Goal: Task Accomplishment & Management: Complete application form

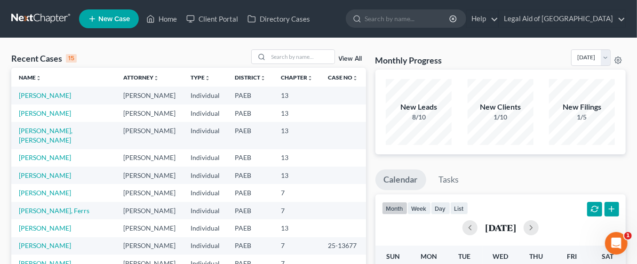
click at [117, 21] on span "New Case" at bounding box center [114, 19] width 32 height 7
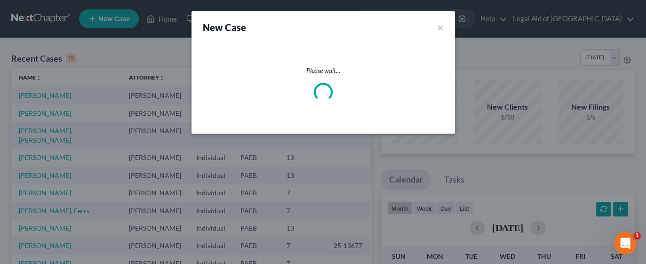
select select "67"
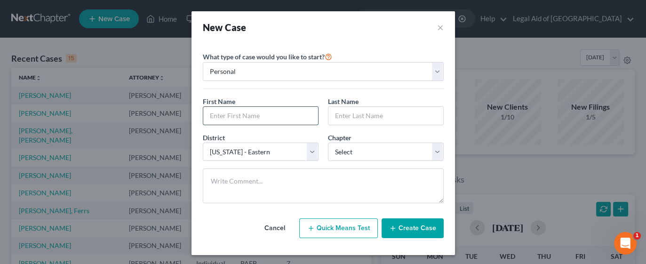
click at [274, 117] on input "text" at bounding box center [260, 116] width 115 height 18
type input "[PERSON_NAME]"
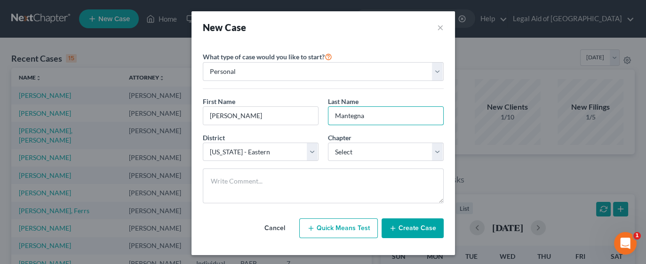
type input "Mantegna"
click at [433, 148] on select "Select 7 11 12 13" at bounding box center [386, 152] width 116 height 19
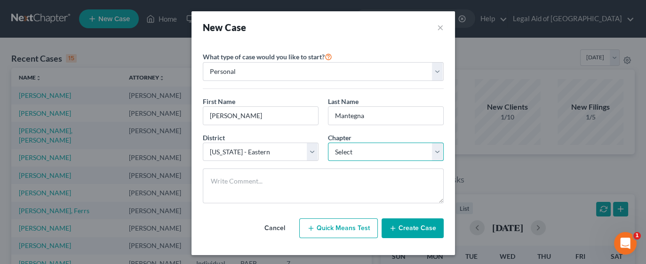
select select "3"
click at [328, 143] on select "Select 7 11 12 13" at bounding box center [386, 152] width 116 height 19
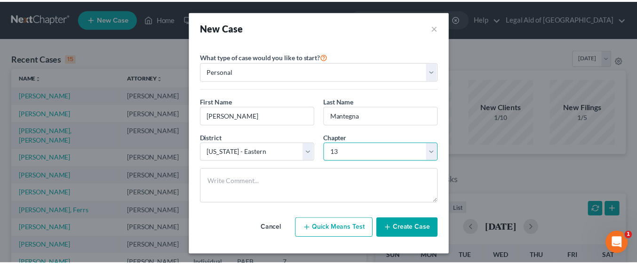
scroll to position [1, 0]
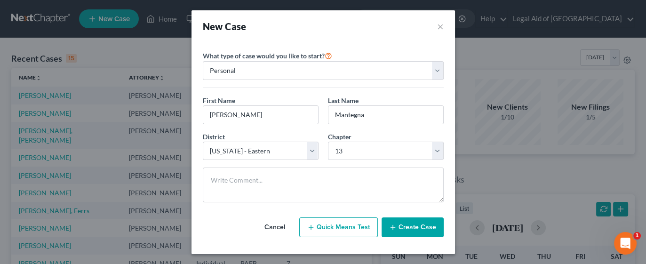
click at [409, 226] on button "Create Case" at bounding box center [412, 227] width 62 height 20
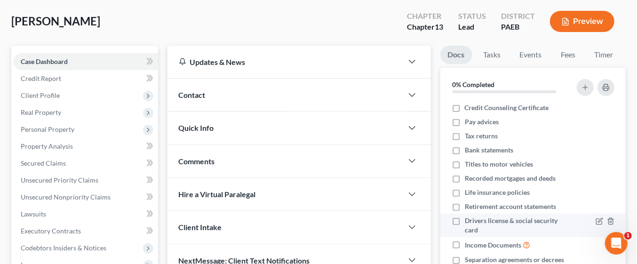
scroll to position [44, 0]
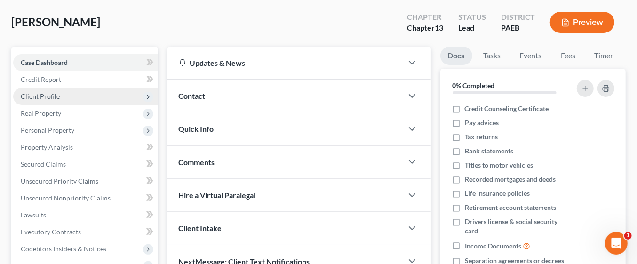
click at [55, 97] on span "Client Profile" at bounding box center [40, 96] width 39 height 8
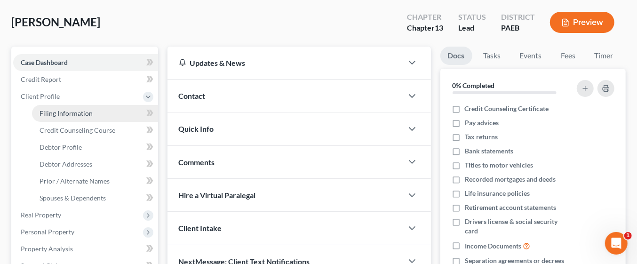
click at [94, 111] on link "Filing Information" at bounding box center [95, 113] width 126 height 17
select select "1"
select select "0"
select select "3"
select select "67"
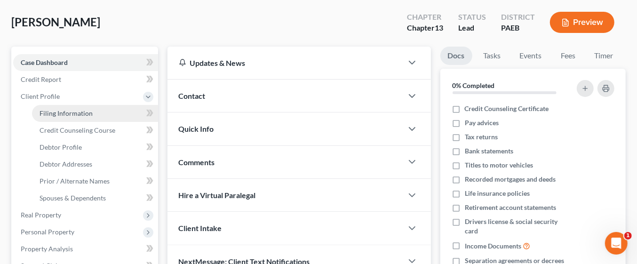
select select "39"
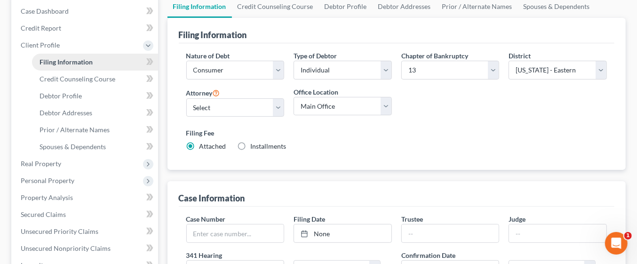
scroll to position [96, 0]
click at [280, 70] on select "Select Business Consumer Other" at bounding box center [235, 69] width 98 height 19
click at [186, 60] on select "Select Business Consumer Other" at bounding box center [235, 69] width 98 height 19
click at [279, 101] on select "Select Michael Kelley - PAEB Robert Kim - PAEB Kelly Young - PAEB Carolyn Johns…" at bounding box center [235, 106] width 98 height 19
select select "5"
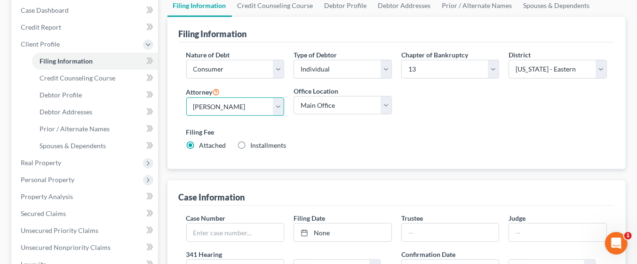
click at [186, 97] on select "Select Michael Kelley - PAEB Robert Kim - PAEB Kelly Young - PAEB Carolyn Johns…" at bounding box center [235, 106] width 98 height 19
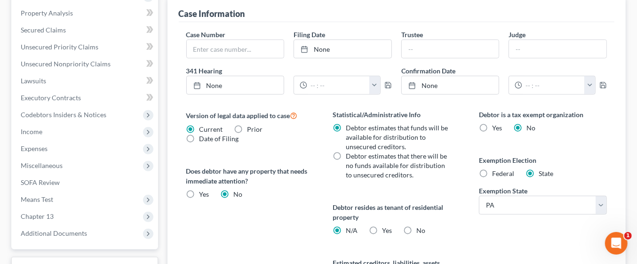
scroll to position [282, 0]
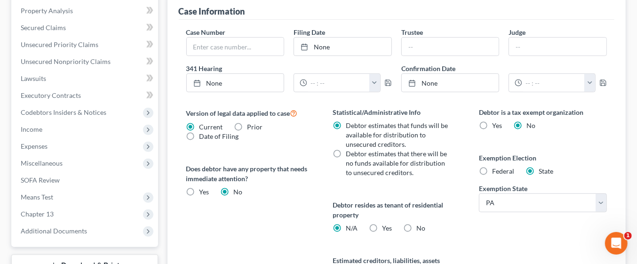
click at [492, 167] on label "Federal" at bounding box center [503, 171] width 22 height 9
click at [496, 167] on input "Federal" at bounding box center [499, 170] width 6 height 6
radio input "true"
radio input "false"
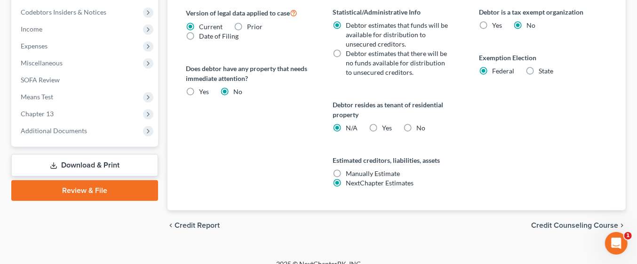
scroll to position [392, 0]
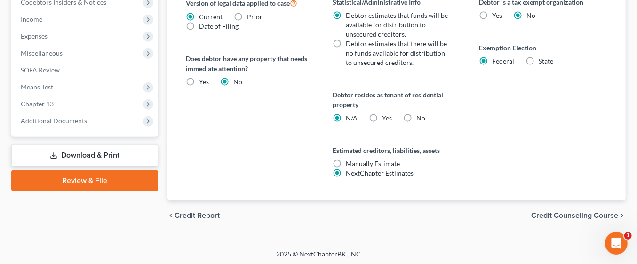
click at [551, 215] on span "Credit Counseling Course" at bounding box center [574, 216] width 87 height 8
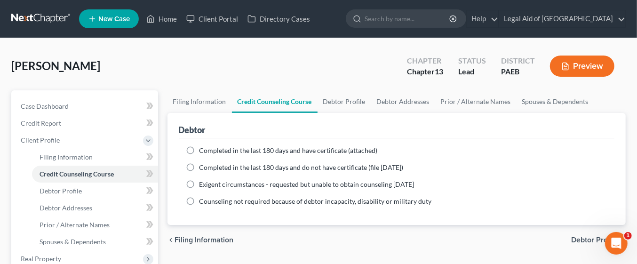
click at [199, 149] on label "Completed in the last 180 days and have certificate (attached)" at bounding box center [288, 150] width 178 height 9
click at [203, 149] on input "Completed in the last 180 days and have certificate (attached)" at bounding box center [206, 149] width 6 height 6
radio input "true"
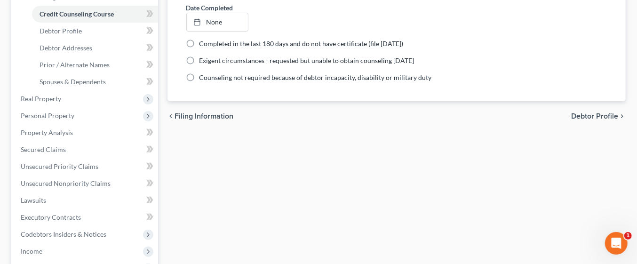
click at [590, 112] on span "Debtor Profile" at bounding box center [594, 116] width 47 height 8
select select "0"
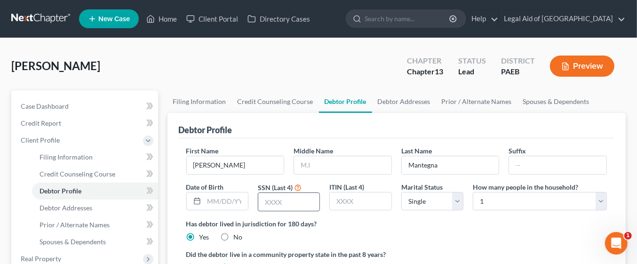
click at [270, 201] on input "text" at bounding box center [288, 202] width 61 height 18
type input "0703"
click at [459, 198] on select "Select Single Married Separated Divorced Widowed" at bounding box center [432, 201] width 62 height 19
select select "4"
click at [401, 192] on select "Select Single Married Separated Divorced Widowed" at bounding box center [432, 201] width 62 height 19
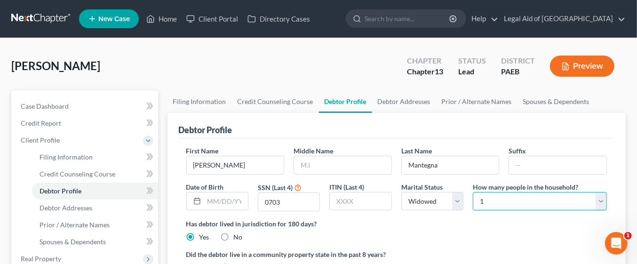
click at [600, 202] on select "Select 1 2 3 4 5 6 7 8 9 10 11 12 13 14 15 16 17 18 19 20" at bounding box center [540, 201] width 134 height 19
select select "2"
click at [473, 192] on select "Select 1 2 3 4 5 6 7 8 9 10 11 12 13 14 15 16 17 18 19 20" at bounding box center [540, 201] width 134 height 19
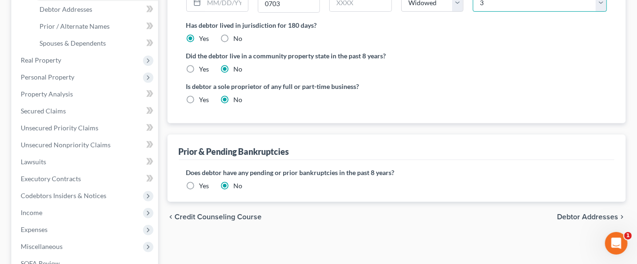
scroll to position [201, 0]
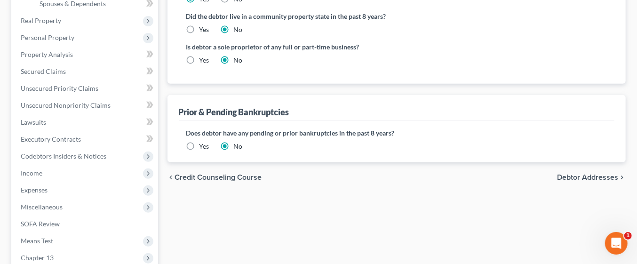
click at [601, 175] on span "Debtor Addresses" at bounding box center [587, 178] width 61 height 8
select select "0"
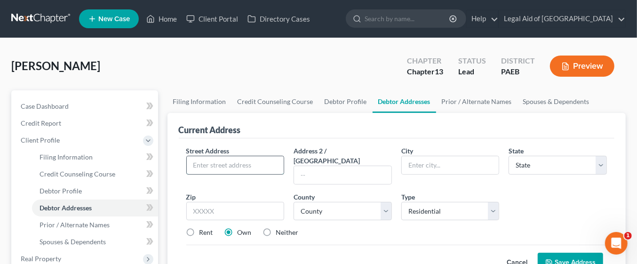
click at [235, 162] on input "text" at bounding box center [235, 165] width 97 height 18
type input "[STREET_ADDRESS]"
click at [442, 159] on input "text" at bounding box center [450, 165] width 97 height 18
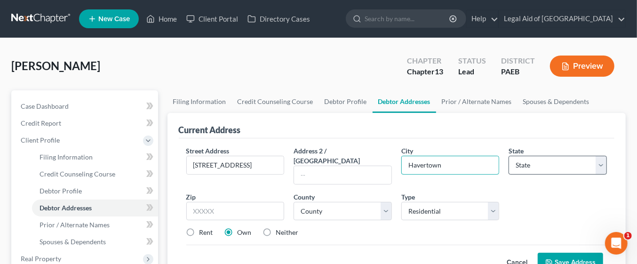
type input "Havertown"
click at [548, 163] on select "State AL AK AR AZ CA CO CT DE DC FL GA GU HI ID IL IN IA KS KY LA ME MD MA MI M…" at bounding box center [557, 165] width 98 height 19
select select "39"
click at [508, 156] on select "State AL AK AR AZ CA CO CT DE DC FL GA GU HI ID IL IN IA KS KY LA ME MD MA MI M…" at bounding box center [557, 165] width 98 height 19
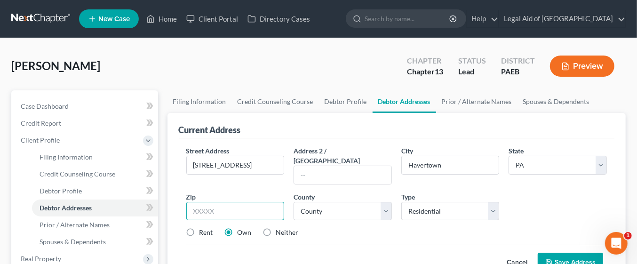
click at [248, 202] on input "text" at bounding box center [235, 211] width 98 height 19
type input "19083"
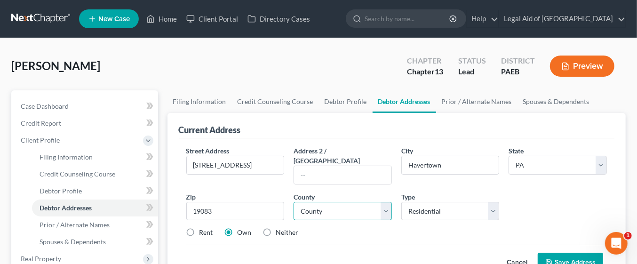
click at [383, 202] on select "County Adams County Allegheny County Armstrong County Beaver County Bedford Cou…" at bounding box center [343, 211] width 98 height 19
click at [318, 202] on select "County Adams County Allegheny County Armstrong County Beaver County Bedford Cou…" at bounding box center [343, 211] width 98 height 19
select select "22"
click at [294, 202] on select "County Adams County Allegheny County Armstrong County Beaver County Bedford Cou…" at bounding box center [343, 211] width 98 height 19
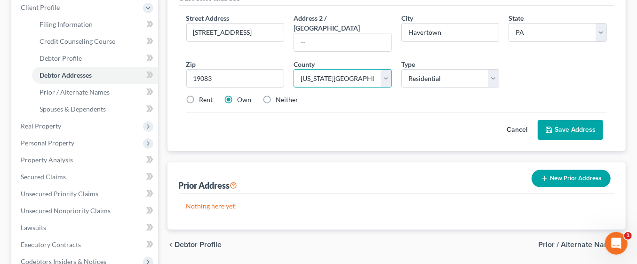
scroll to position [157, 0]
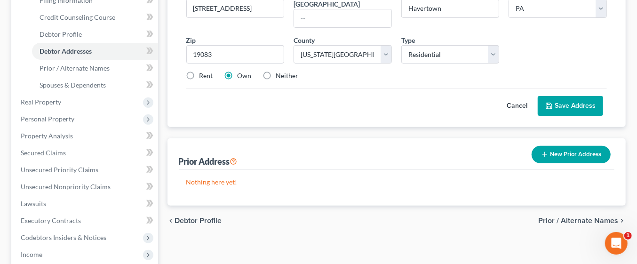
click at [576, 217] on span "Prior / Alternate Names" at bounding box center [578, 221] width 80 height 8
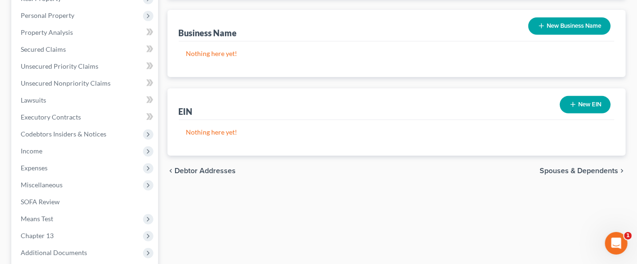
click at [577, 168] on span "Spouses & Dependents" at bounding box center [579, 171] width 79 height 8
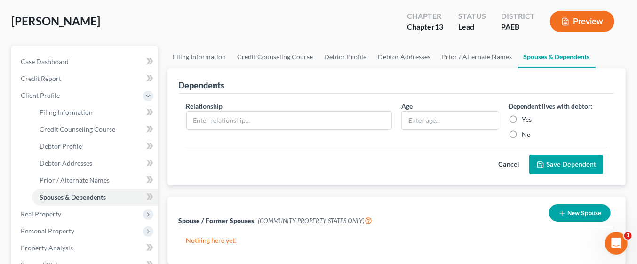
scroll to position [45, 0]
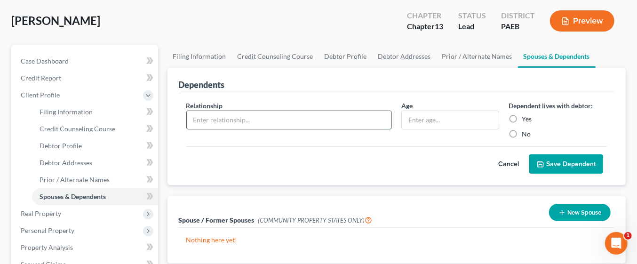
click at [321, 116] on input "text" at bounding box center [289, 120] width 205 height 18
type input "Son 1"
click at [522, 117] on label "Yes" at bounding box center [527, 118] width 10 height 9
click at [525, 117] on input "Yes" at bounding box center [528, 117] width 6 height 6
radio input "true"
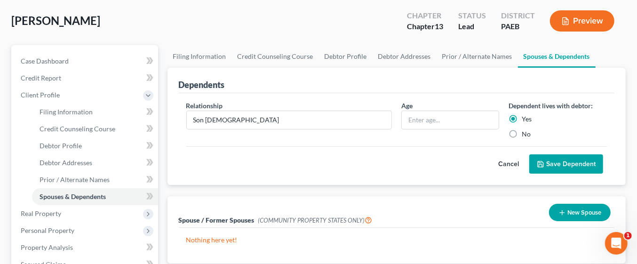
click at [568, 163] on button "Save Dependent" at bounding box center [566, 164] width 74 height 20
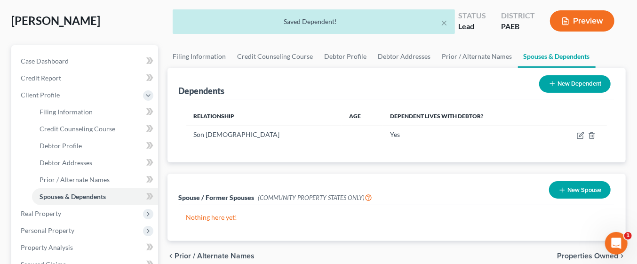
click at [585, 83] on button "New Dependent" at bounding box center [574, 83] width 71 height 17
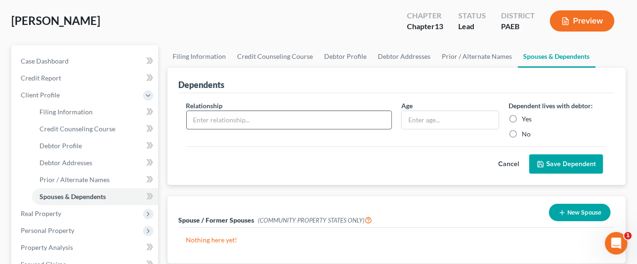
click at [279, 123] on input "text" at bounding box center [289, 120] width 205 height 18
type input "Son 2"
click at [522, 118] on label "Yes" at bounding box center [527, 118] width 10 height 9
click at [525, 118] on input "Yes" at bounding box center [528, 117] width 6 height 6
radio input "true"
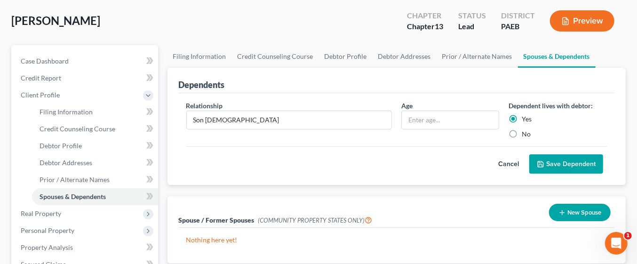
click at [570, 165] on button "Save Dependent" at bounding box center [566, 164] width 74 height 20
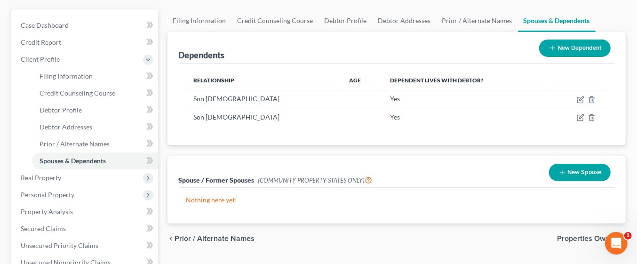
scroll to position [154, 0]
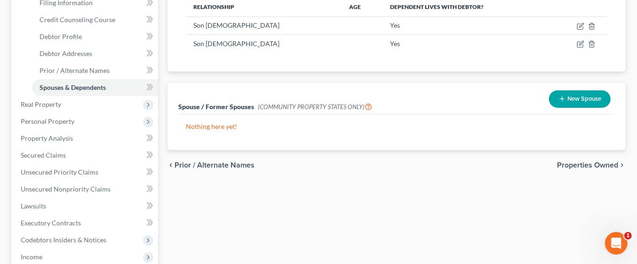
click at [564, 163] on span "Properties Owned" at bounding box center [587, 165] width 61 height 8
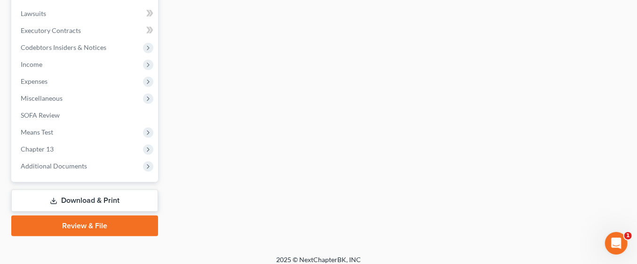
scroll to position [268, 0]
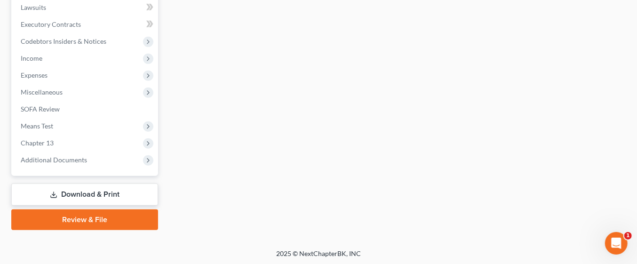
click at [74, 193] on link "Download & Print" at bounding box center [84, 194] width 147 height 22
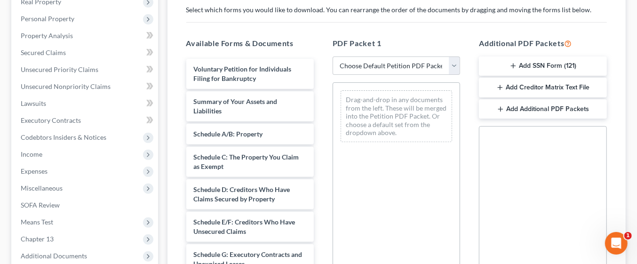
scroll to position [157, 0]
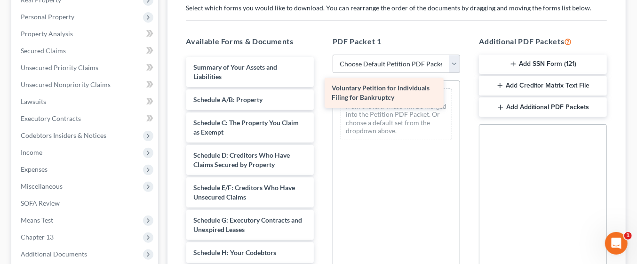
drag, startPoint x: 238, startPoint y: 73, endPoint x: 376, endPoint y: 95, distance: 140.1
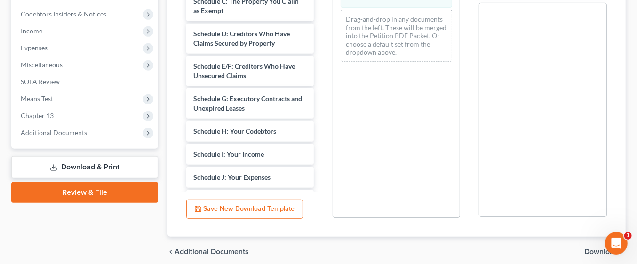
scroll to position [316, 0]
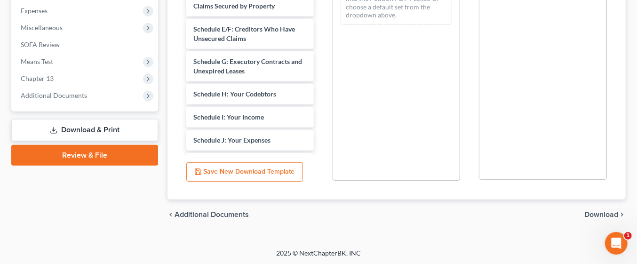
click at [596, 212] on span "Download" at bounding box center [601, 215] width 34 height 8
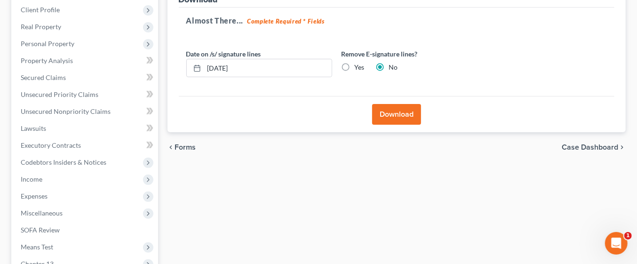
scroll to position [130, 0]
click at [403, 113] on button "Download" at bounding box center [396, 114] width 49 height 21
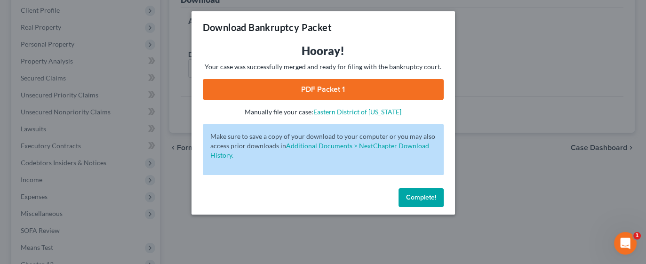
click at [388, 90] on link "PDF Packet 1" at bounding box center [323, 89] width 241 height 21
click at [429, 204] on button "Complete!" at bounding box center [420, 197] width 45 height 19
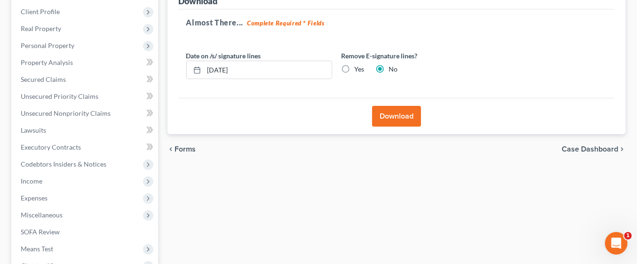
scroll to position [129, 0]
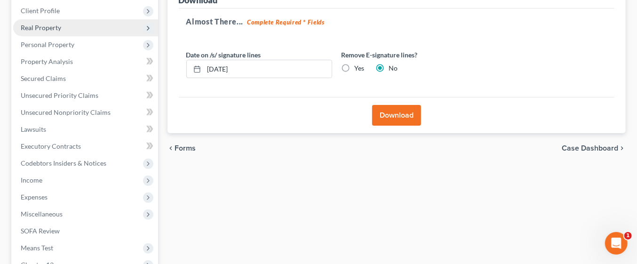
click at [54, 29] on span "Real Property" at bounding box center [41, 28] width 40 height 8
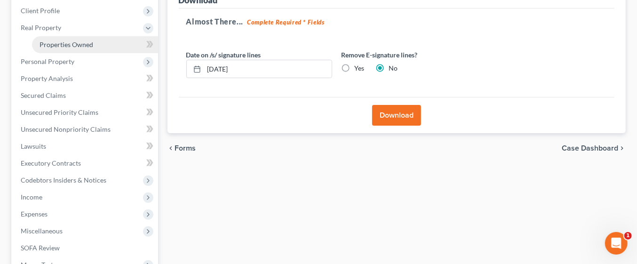
click at [102, 45] on link "Properties Owned" at bounding box center [95, 44] width 126 height 17
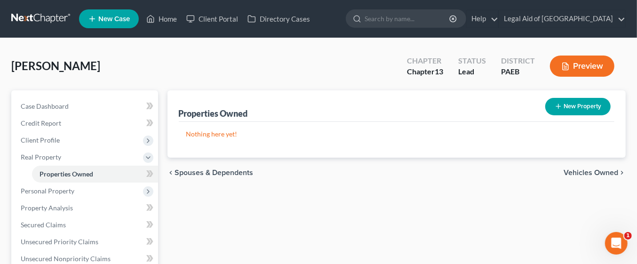
click at [237, 169] on span "Spouses & Dependents" at bounding box center [214, 173] width 79 height 8
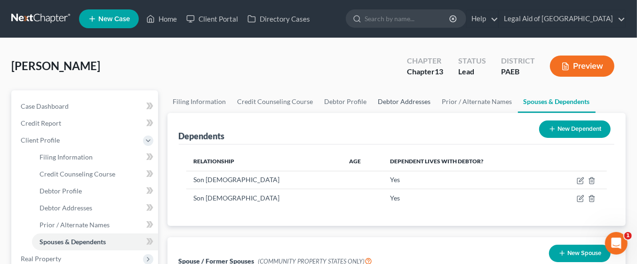
click at [398, 102] on link "Debtor Addresses" at bounding box center [405, 101] width 64 height 23
select select "0"
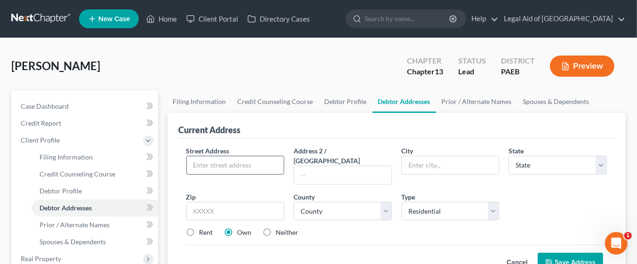
click at [247, 164] on input "text" at bounding box center [235, 165] width 97 height 18
type input "[STREET_ADDRESS]"
click at [437, 163] on input "text" at bounding box center [450, 165] width 97 height 18
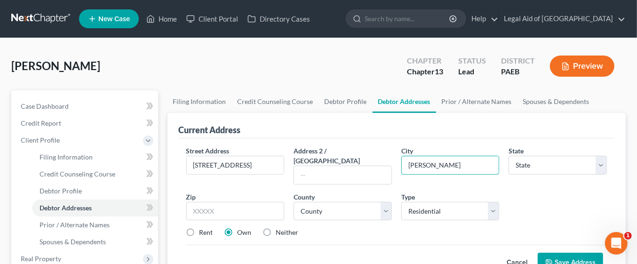
type input "Havertown"
click at [543, 162] on select "State AL AK AR AZ CA CO CT DE DC FL GA GU HI ID IL IN IA KS KY LA ME MD MA MI M…" at bounding box center [557, 165] width 98 height 19
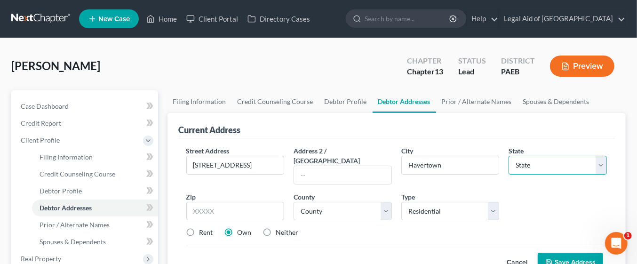
select select "39"
click at [508, 156] on select "State AL AK AR AZ CA CO CT DE DC FL GA GU HI ID IL IN IA KS KY LA ME MD MA MI M…" at bounding box center [557, 165] width 98 height 19
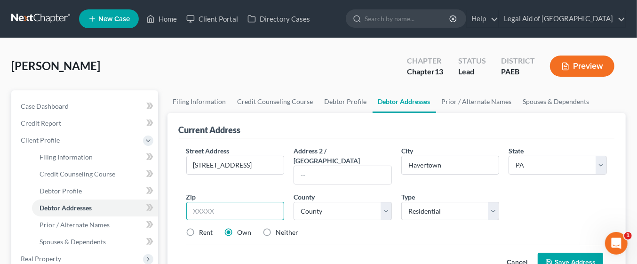
click at [243, 202] on input "text" at bounding box center [235, 211] width 98 height 19
type input "19083"
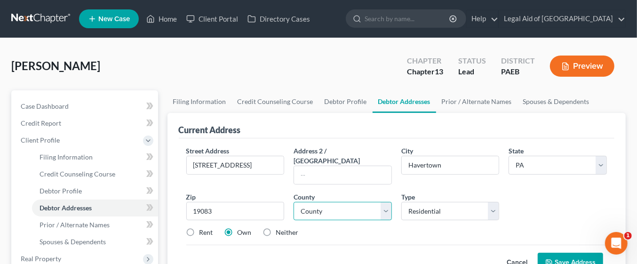
click at [388, 202] on select "County Adams County Allegheny County Armstrong County Beaver County Bedford Cou…" at bounding box center [343, 211] width 98 height 19
select select "22"
click at [294, 202] on select "County Adams County Allegheny County Armstrong County Beaver County Bedford Cou…" at bounding box center [343, 211] width 98 height 19
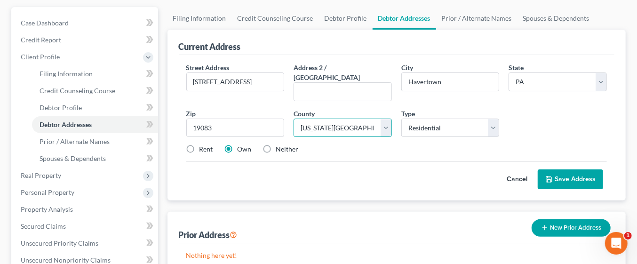
scroll to position [92, 0]
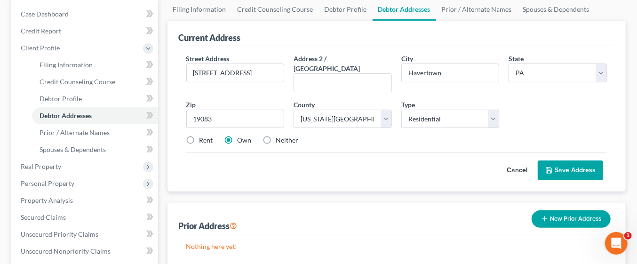
click at [564, 160] on button "Save Address" at bounding box center [570, 170] width 65 height 20
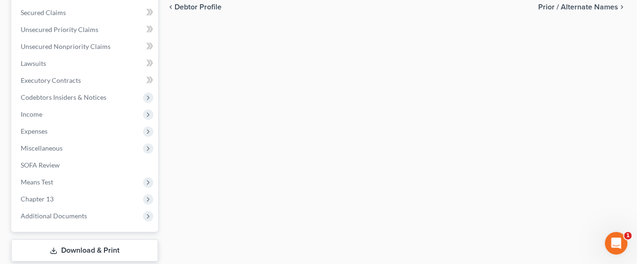
scroll to position [353, 0]
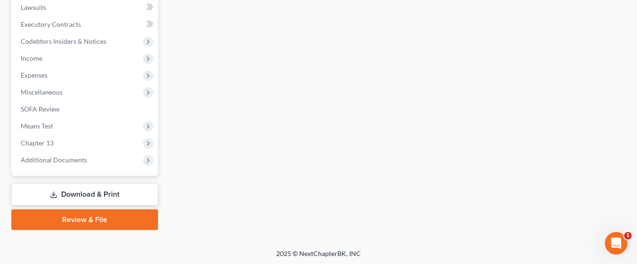
click at [101, 192] on link "Download & Print" at bounding box center [84, 194] width 147 height 22
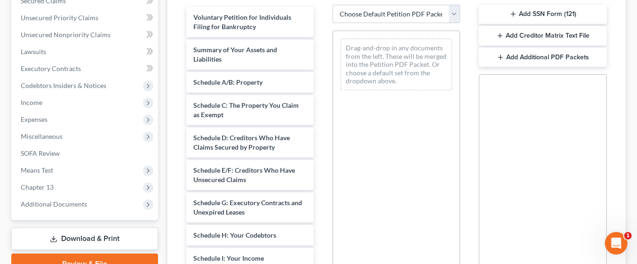
scroll to position [207, 0]
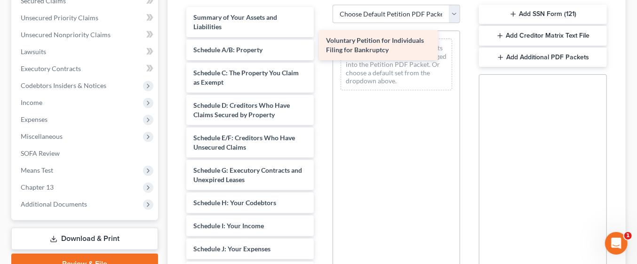
drag, startPoint x: 268, startPoint y: 21, endPoint x: 401, endPoint y: 46, distance: 135.4
click at [321, 46] on div "Voluntary Petition for Individuals Filing for Bankruptcy Voluntary Petition for…" at bounding box center [250, 237] width 143 height 461
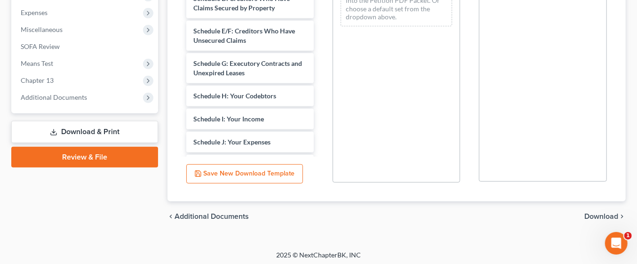
scroll to position [316, 0]
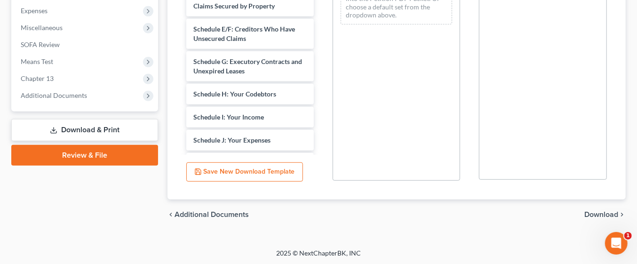
click at [603, 211] on span "Download" at bounding box center [601, 215] width 34 height 8
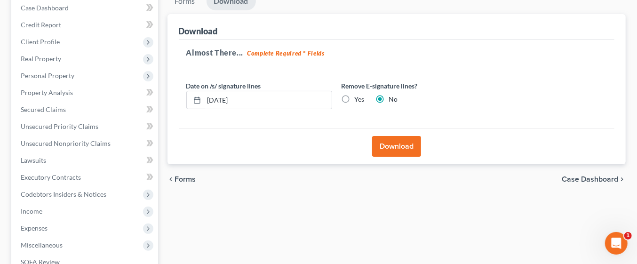
scroll to position [95, 0]
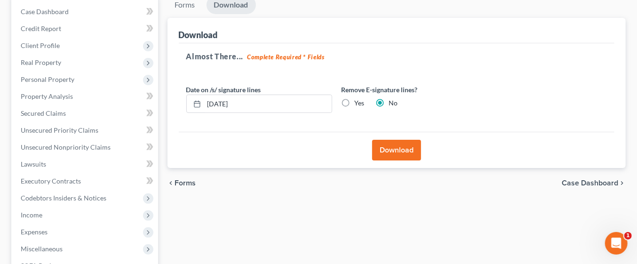
click at [397, 144] on button "Download" at bounding box center [396, 150] width 49 height 21
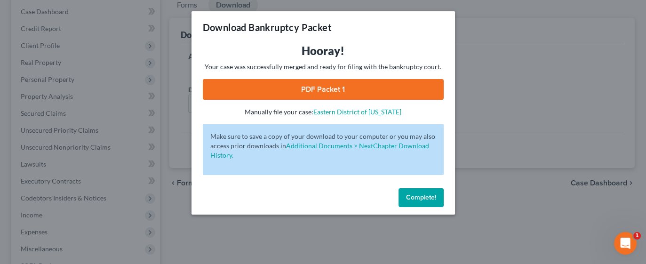
click at [357, 92] on link "PDF Packet 1" at bounding box center [323, 89] width 241 height 21
click at [433, 202] on button "Complete!" at bounding box center [420, 197] width 45 height 19
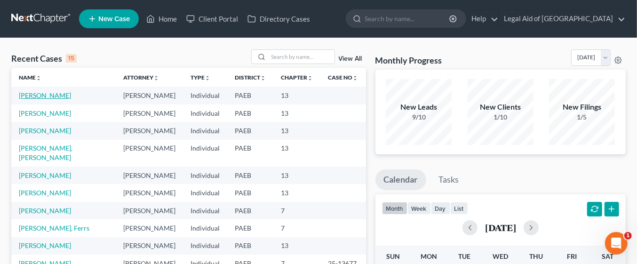
click at [66, 94] on link "[PERSON_NAME]" at bounding box center [45, 95] width 52 height 8
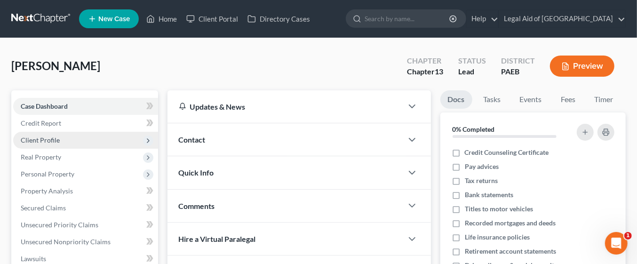
click at [64, 136] on span "Client Profile" at bounding box center [85, 140] width 145 height 17
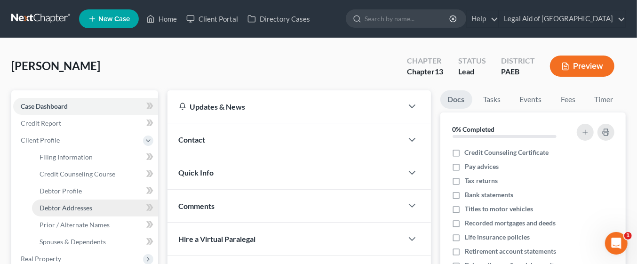
click at [88, 207] on span "Debtor Addresses" at bounding box center [66, 208] width 53 height 8
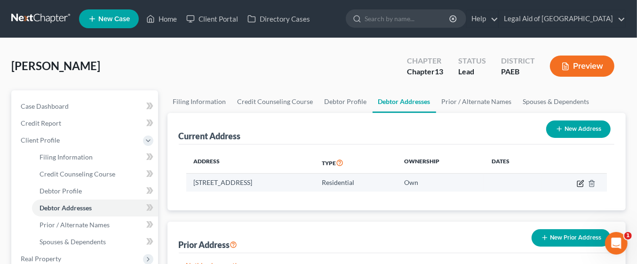
click at [580, 182] on icon "button" at bounding box center [581, 184] width 8 height 8
select select "39"
select select "22"
select select "0"
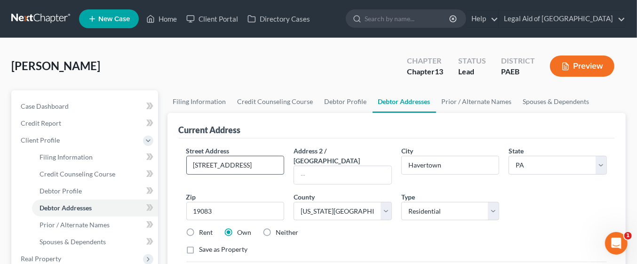
click at [208, 161] on input "[STREET_ADDRESS]" at bounding box center [235, 165] width 97 height 18
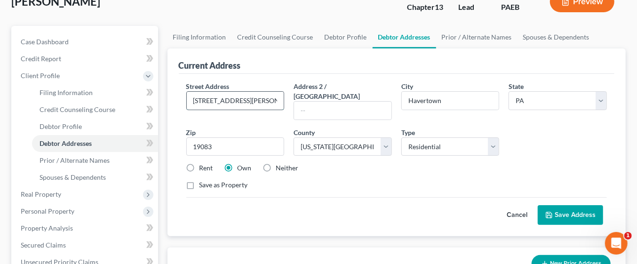
scroll to position [65, 0]
type input "[STREET_ADDRESS][PERSON_NAME][PERSON_NAME]"
click at [573, 205] on button "Save Address" at bounding box center [570, 215] width 65 height 20
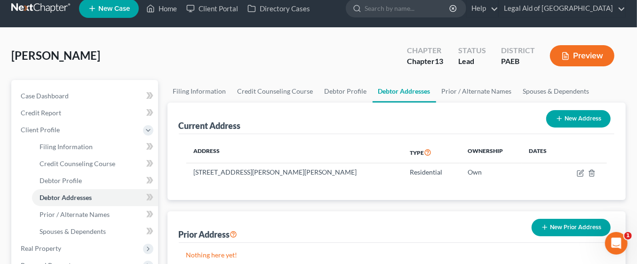
scroll to position [10, 0]
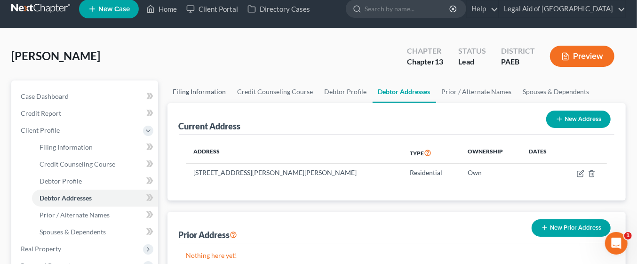
click at [193, 91] on link "Filing Information" at bounding box center [199, 91] width 64 height 23
select select "1"
select select "0"
select select "3"
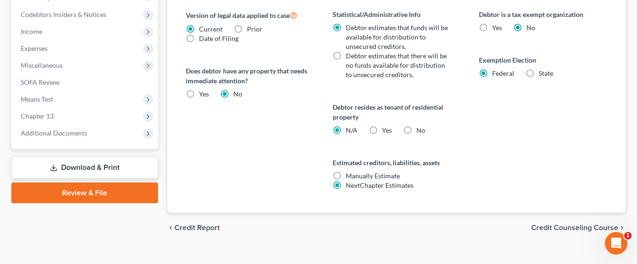
scroll to position [392, 0]
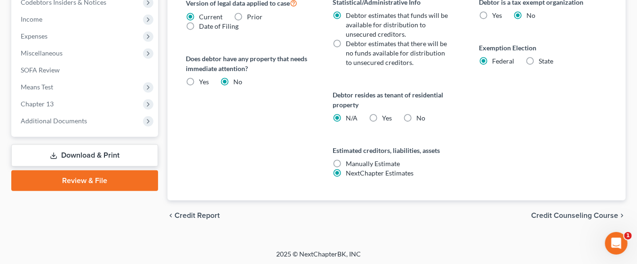
click at [574, 217] on span "Credit Counseling Course" at bounding box center [574, 216] width 87 height 8
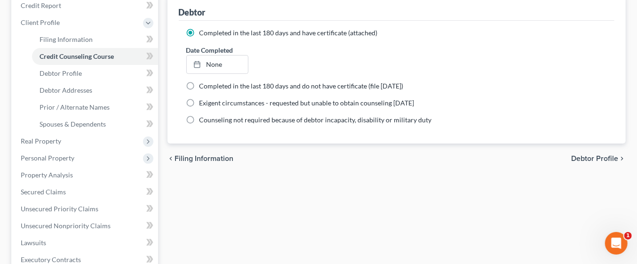
click at [593, 158] on span "Debtor Profile" at bounding box center [594, 159] width 47 height 8
select select "4"
select select "2"
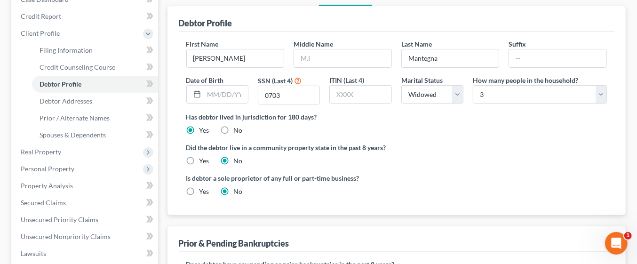
scroll to position [107, 0]
